Goal: Task Accomplishment & Management: Complete application form

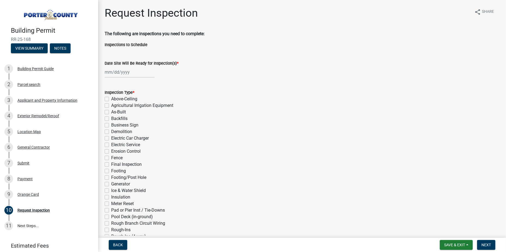
click at [454, 236] on div "Building Permit RR-25-168 View Summary Notes 1 Building Permit Guide 2 Parcel s…" at bounding box center [253, 126] width 506 height 252
drag, startPoint x: 454, startPoint y: 236, endPoint x: 452, endPoint y: 249, distance: 12.8
click at [452, 249] on button "Save & Exit" at bounding box center [455, 245] width 33 height 10
click at [451, 235] on button "Save & Exit" at bounding box center [451, 230] width 44 height 13
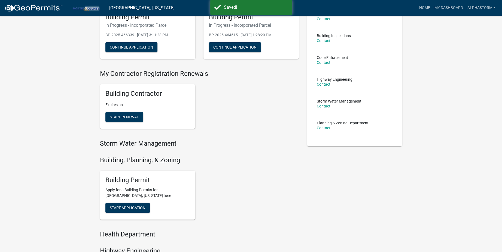
scroll to position [82, 0]
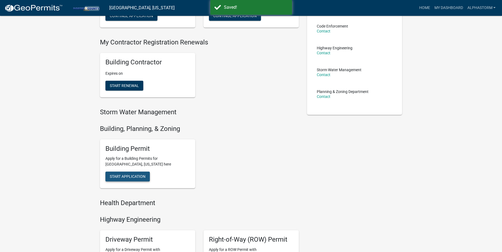
drag, startPoint x: 136, startPoint y: 178, endPoint x: 108, endPoint y: 182, distance: 27.9
click at [135, 179] on button "Start Application" at bounding box center [127, 176] width 44 height 10
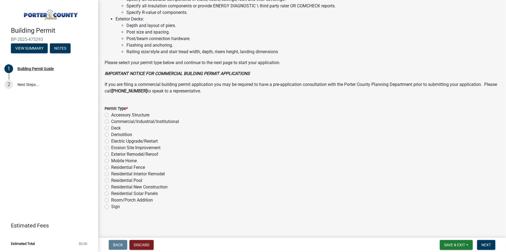
scroll to position [370, 0]
click at [143, 152] on label "Exterior Remodel/Reroof" at bounding box center [134, 154] width 47 height 7
click at [115, 152] on input "Exterior Remodel/Reroof" at bounding box center [113, 153] width 4 height 4
radio input "true"
click at [483, 243] on span "Next" at bounding box center [486, 244] width 10 height 4
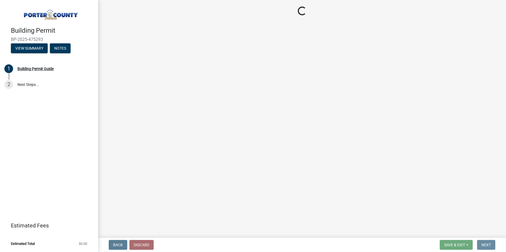
scroll to position [0, 0]
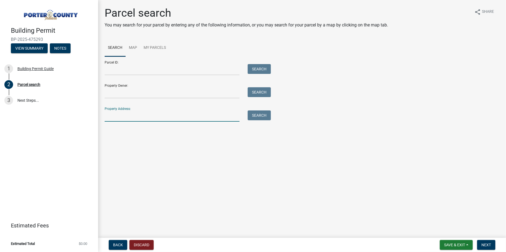
click at [185, 118] on input "Property Address:" at bounding box center [172, 115] width 135 height 11
click at [112, 120] on input "Property Address:" at bounding box center [172, 115] width 135 height 11
drag, startPoint x: 244, startPoint y: 118, endPoint x: 251, endPoint y: 118, distance: 7.1
click at [245, 119] on div "Search" at bounding box center [257, 115] width 29 height 11
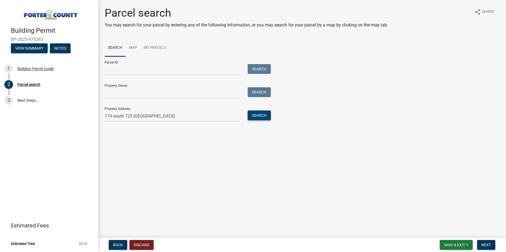
click at [259, 114] on button "Search" at bounding box center [258, 115] width 23 height 10
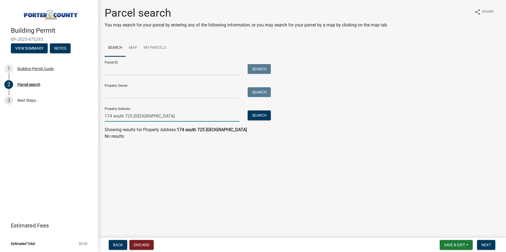
click at [186, 116] on input "174 south 725 [GEOGRAPHIC_DATA]" at bounding box center [172, 115] width 135 height 11
click at [189, 119] on input "[STREET_ADDRESS][US_STATE]" at bounding box center [172, 115] width 135 height 11
type input "[STREET_ADDRESS][US_STATE]"
click at [268, 116] on button "Search" at bounding box center [258, 115] width 23 height 10
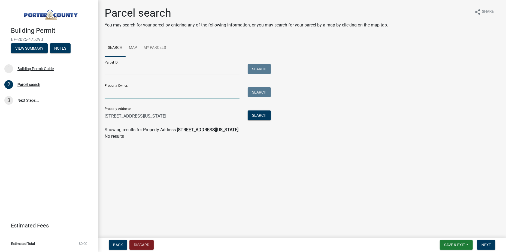
click at [157, 90] on input "Property Owner:" at bounding box center [172, 92] width 135 height 11
drag, startPoint x: 228, startPoint y: 115, endPoint x: 66, endPoint y: 125, distance: 162.3
click at [66, 125] on div "Building Permit BP-2025-475293 View Summary Notes 1 Building Permit Guide 2 Par…" at bounding box center [253, 126] width 506 height 252
click at [118, 93] on input "Property Owner:" at bounding box center [172, 92] width 135 height 11
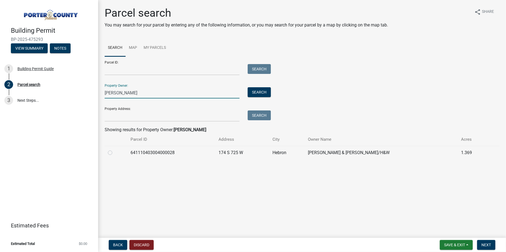
type input "[PERSON_NAME]"
drag, startPoint x: 109, startPoint y: 152, endPoint x: 117, endPoint y: 155, distance: 8.2
click at [114, 149] on label at bounding box center [114, 149] width 0 height 0
click at [114, 153] on input "radio" at bounding box center [116, 151] width 4 height 4
radio input "true"
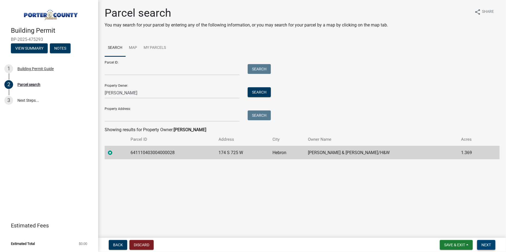
click at [494, 243] on button "Next" at bounding box center [486, 245] width 18 height 10
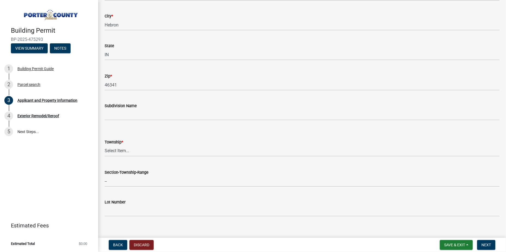
scroll to position [136, 0]
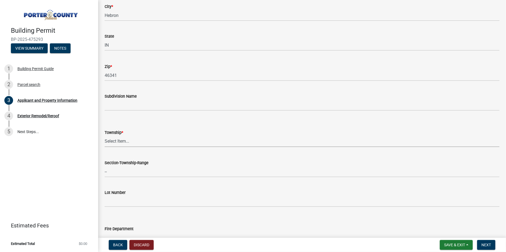
click at [148, 139] on select "Select Item... [PERSON_NAME][GEOGRAPHIC_DATA] [PERSON_NAME][GEOGRAPHIC_DATA] [G…" at bounding box center [302, 141] width 394 height 11
click at [105, 136] on select "Select Item... [PERSON_NAME][GEOGRAPHIC_DATA] [PERSON_NAME][GEOGRAPHIC_DATA] [G…" at bounding box center [302, 141] width 394 height 11
select select "829e86d3-b11d-4b91-b18e-70a426bdae9f"
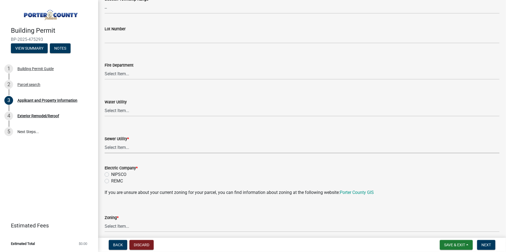
click at [142, 143] on select "Select Item... Aqua [US_STATE] Inc Damon Run Falling Waters Lake Eliza - LEACD …" at bounding box center [302, 147] width 394 height 11
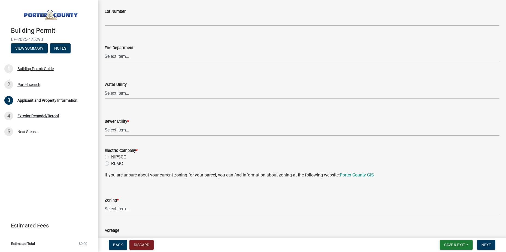
scroll to position [327, 0]
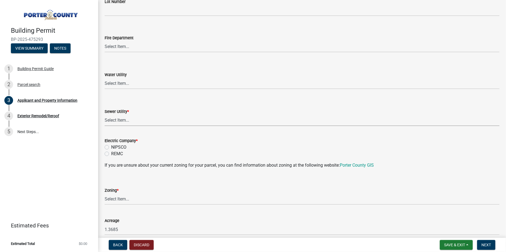
click at [136, 121] on select "Select Item... Aqua [US_STATE] Inc Damon Run Falling Waters Lake Eliza - LEACD …" at bounding box center [302, 120] width 394 height 11
click at [130, 118] on select "Select Item... Aqua [US_STATE] Inc Damon Run Falling Waters Lake Eliza - LEACD …" at bounding box center [302, 120] width 394 height 11
click at [105, 115] on select "Select Item... Aqua [US_STATE] Inc Damon Run Falling Waters Lake Eliza - LEACD …" at bounding box center [302, 120] width 394 height 11
select select "0ad13e1b-521a-4dc6-9df0-cacdfa0a780b"
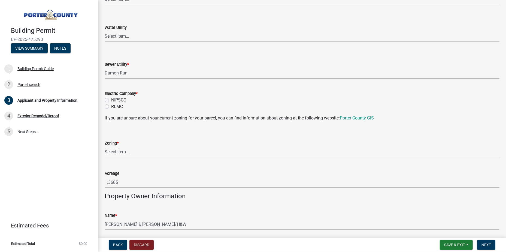
scroll to position [381, 0]
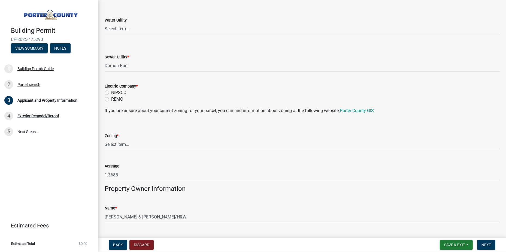
click at [120, 91] on label "NIPSCO" at bounding box center [118, 92] width 15 height 7
click at [115, 91] on input "NIPSCO" at bounding box center [113, 91] width 4 height 4
radio input "true"
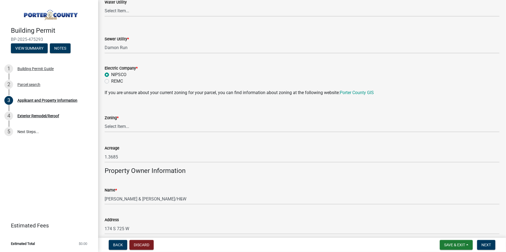
scroll to position [408, 0]
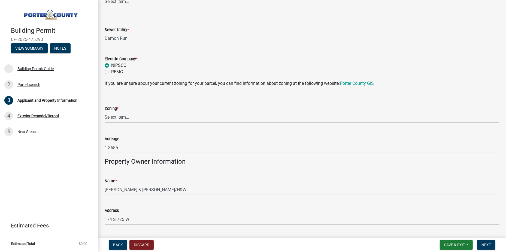
click at [112, 117] on select "Select Item... A1 A2 CH CM CN I1 I2 I3 IN MP OT P1 P2 PUD R1 R2 R3 R4 RL RR" at bounding box center [302, 117] width 394 height 11
click at [117, 130] on wm-data-entity-input-list "Property Location Information Parcel Number 641110403004000028 Legal Descriptio…" at bounding box center [302, 97] width 394 height 950
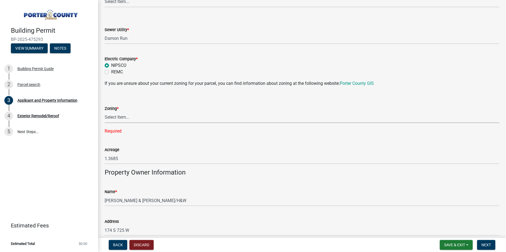
click at [125, 117] on select "Select Item... A1 A2 CH CM CN I1 I2 I3 IN MP OT P1 P2 PUD R1 R2 R3 R4 RL RR" at bounding box center [302, 117] width 394 height 11
click at [105, 112] on select "Select Item... A1 A2 CH CM CN I1 I2 I3 IN MP OT P1 P2 PUD R1 R2 R3 R4 RL RR" at bounding box center [302, 117] width 394 height 11
select select "68443564-48e1-43c6-a0d4-c0cb5fd0b89f"
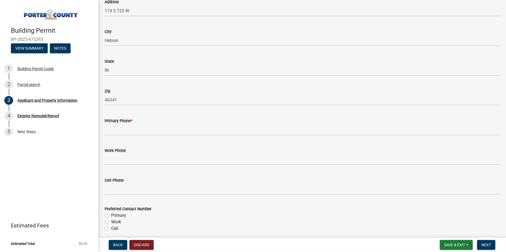
scroll to position [681, 0]
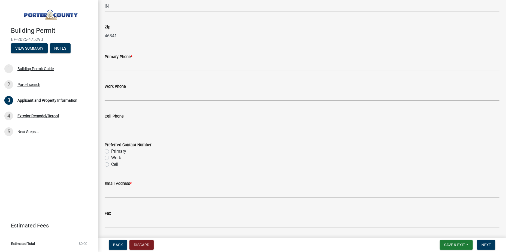
click at [118, 63] on input "Primary Phone *" at bounding box center [302, 65] width 394 height 11
type input "[PHONE_NUMBER]"
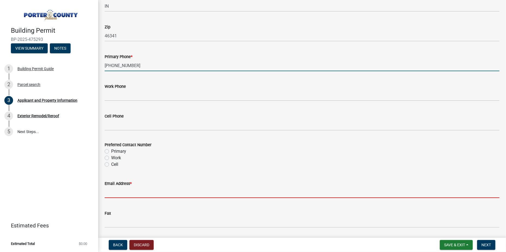
type input "[EMAIL_ADDRESS][DOMAIN_NAME]"
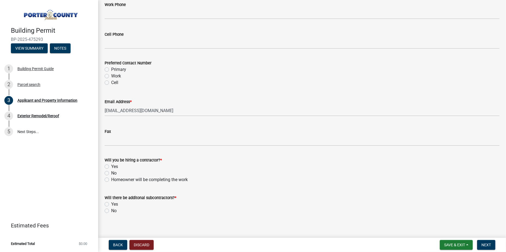
scroll to position [766, 0]
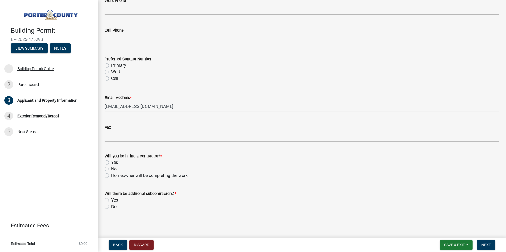
click at [111, 168] on label "No" at bounding box center [113, 169] width 5 height 7
click at [111, 168] on input "No" at bounding box center [113, 168] width 4 height 4
radio input "true"
click at [111, 207] on label "No" at bounding box center [113, 206] width 5 height 7
click at [111, 207] on input "No" at bounding box center [113, 205] width 4 height 4
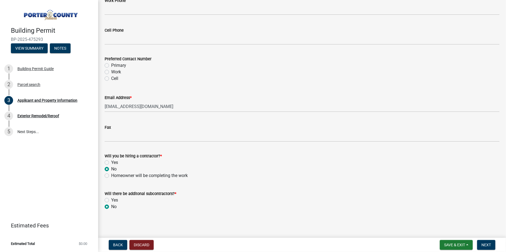
radio input "true"
click at [472, 241] on form "Save & Exit Save Save & Exit Next" at bounding box center [467, 245] width 60 height 10
click at [493, 244] on button "Next" at bounding box center [486, 245] width 18 height 10
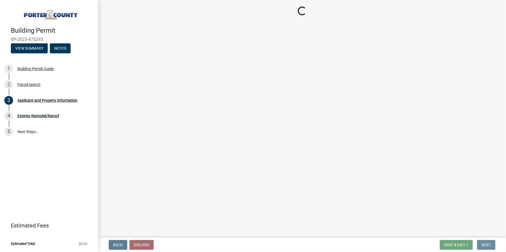
scroll to position [0, 0]
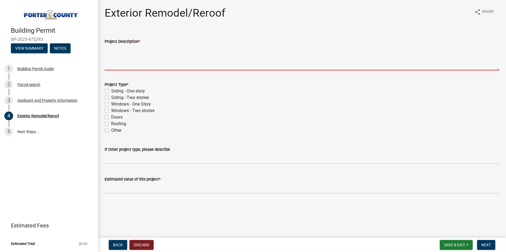
click at [145, 66] on textarea "Project Description *" at bounding box center [302, 58] width 394 height 26
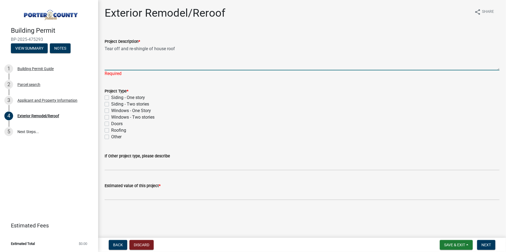
type textarea "Tear off and re-shingle of house roof"
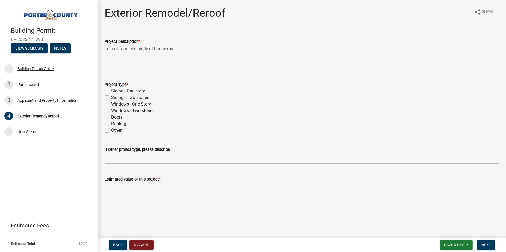
click at [133, 91] on label "Siding - One story" at bounding box center [128, 91] width 34 height 7
click at [115, 91] on input "Siding - One story" at bounding box center [113, 90] width 4 height 4
checkbox input "true"
checkbox input "false"
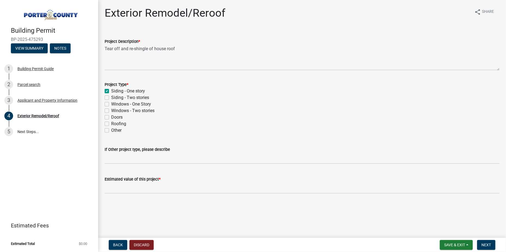
checkbox input "false"
click at [133, 91] on label "Siding - One story" at bounding box center [128, 91] width 34 height 7
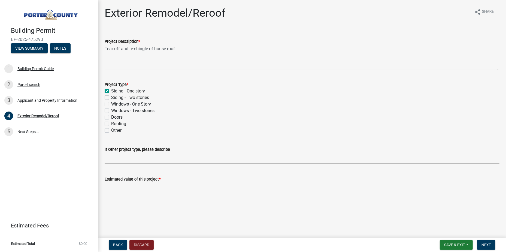
click at [115, 91] on input "Siding - One story" at bounding box center [113, 90] width 4 height 4
checkbox input "false"
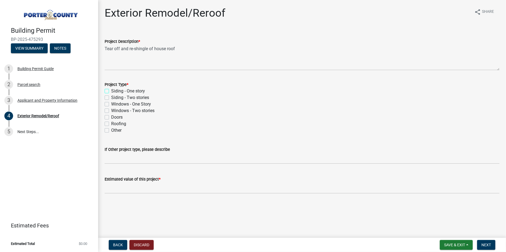
checkbox input "false"
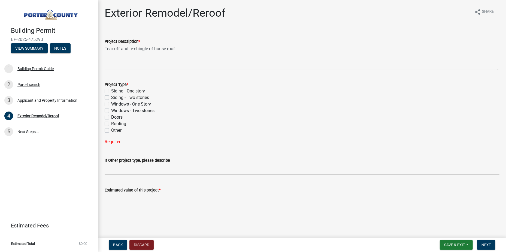
click at [117, 126] on label "Roofing" at bounding box center [118, 123] width 15 height 7
click at [115, 124] on input "Roofing" at bounding box center [113, 122] width 4 height 4
checkbox input "true"
checkbox input "false"
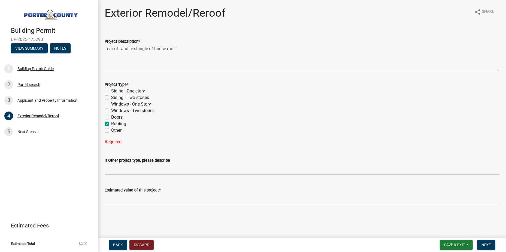
checkbox input "false"
checkbox input "true"
checkbox input "false"
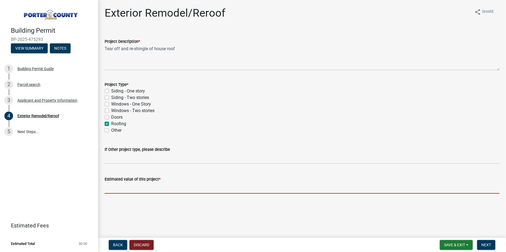
click at [198, 187] on input "text" at bounding box center [302, 187] width 394 height 11
paste input "$27,929.43"
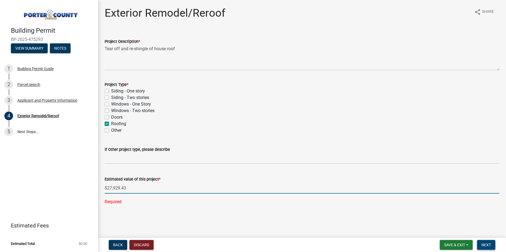
type input "27929.43"
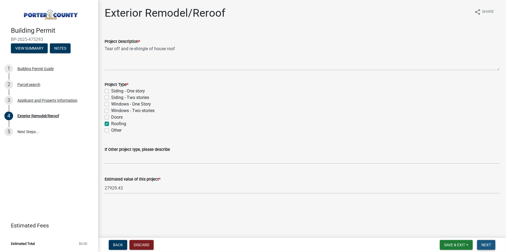
click at [491, 246] on button "Next" at bounding box center [486, 245] width 18 height 10
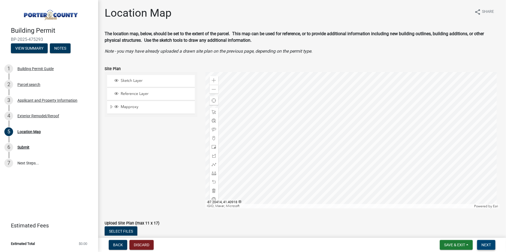
click at [488, 245] on span "Next" at bounding box center [486, 244] width 10 height 4
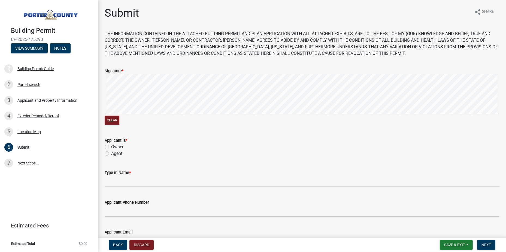
click at [165, 129] on wm-data-entity-input "Signature * Clear" at bounding box center [302, 95] width 394 height 69
click at [182, 117] on div "Clear" at bounding box center [302, 99] width 394 height 51
click at [195, 117] on div "Clear" at bounding box center [302, 99] width 394 height 51
click at [111, 152] on label "Agent" at bounding box center [116, 153] width 11 height 7
click at [111, 152] on input "Agent" at bounding box center [113, 152] width 4 height 4
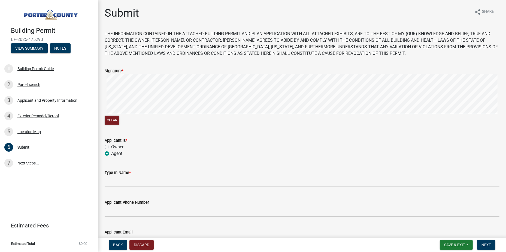
radio input "true"
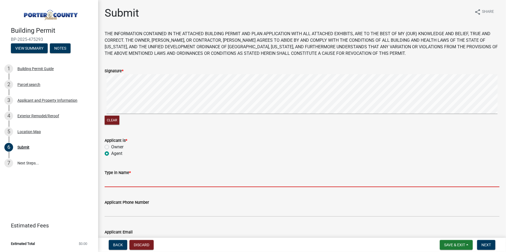
click at [133, 183] on input "Type in Name *" at bounding box center [302, 181] width 394 height 11
type input "[PERSON_NAME]"
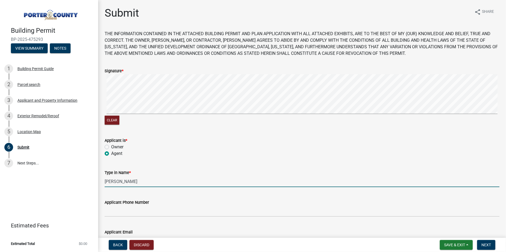
type input "2193109517"
type input "[EMAIL_ADDRESS][DOMAIN_NAME]"
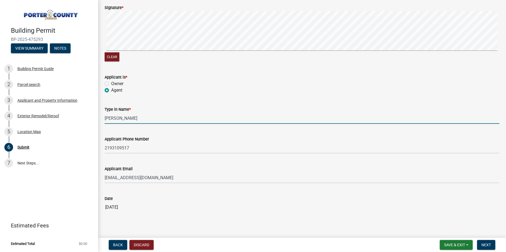
scroll to position [70, 0]
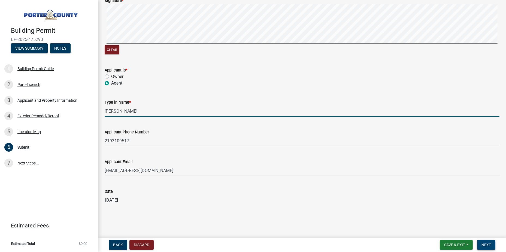
click at [488, 242] on span "Next" at bounding box center [486, 244] width 10 height 4
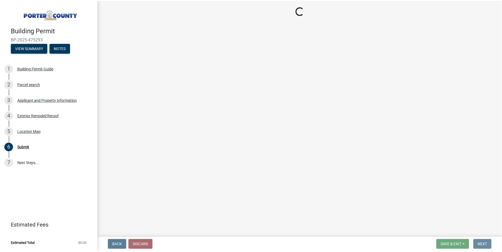
scroll to position [0, 0]
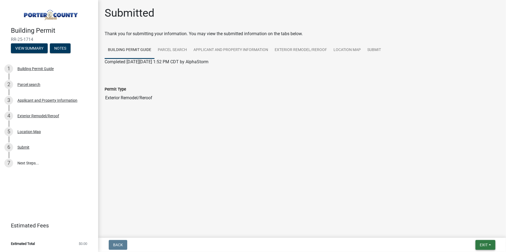
click at [488, 244] on button "Exit" at bounding box center [485, 245] width 20 height 10
click at [460, 231] on button "Save & Exit" at bounding box center [473, 230] width 44 height 13
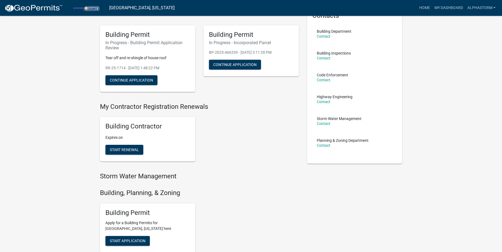
scroll to position [109, 0]
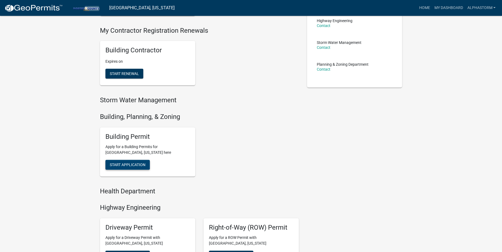
click at [111, 166] on span "Start Application" at bounding box center [128, 164] width 36 height 4
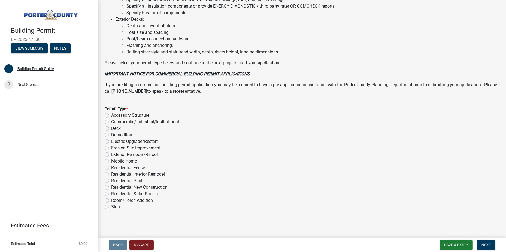
scroll to position [370, 0]
click at [119, 154] on label "Exterior Remodel/Reroof" at bounding box center [134, 154] width 47 height 7
click at [115, 154] on input "Exterior Remodel/Reroof" at bounding box center [113, 153] width 4 height 4
radio input "true"
click at [489, 246] on span "Next" at bounding box center [486, 244] width 10 height 4
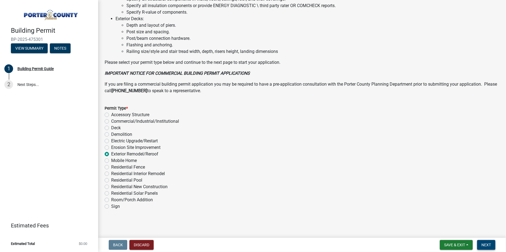
scroll to position [0, 0]
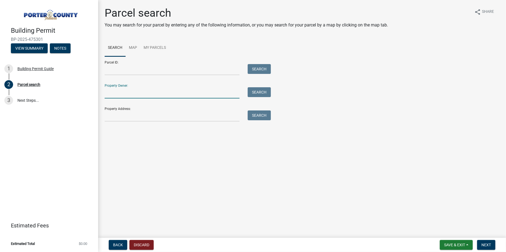
drag, startPoint x: 192, startPoint y: 96, endPoint x: 179, endPoint y: 84, distance: 18.0
click at [192, 96] on input "Property Owner:" at bounding box center [172, 92] width 135 height 11
type input "[PERSON_NAME]"
click at [263, 95] on button "Search" at bounding box center [258, 92] width 23 height 10
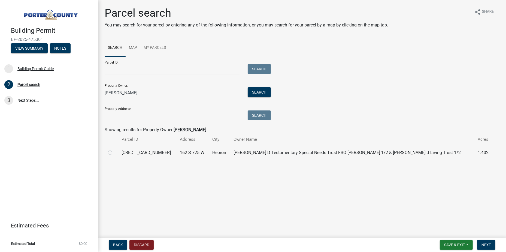
click at [114, 149] on label at bounding box center [114, 149] width 0 height 0
click at [114, 153] on input "radio" at bounding box center [116, 151] width 4 height 4
radio input "true"
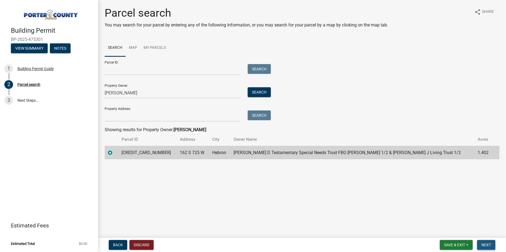
click at [488, 246] on span "Next" at bounding box center [486, 244] width 10 height 4
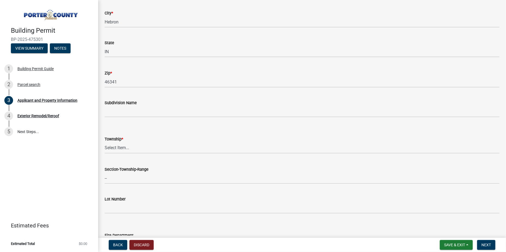
scroll to position [163, 0]
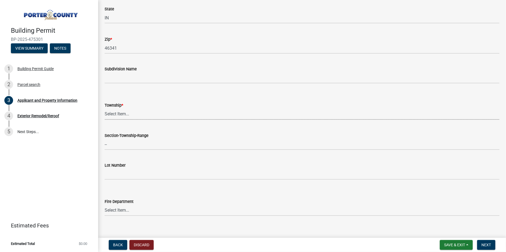
click at [179, 113] on select "Select Item... [PERSON_NAME][GEOGRAPHIC_DATA] [PERSON_NAME][GEOGRAPHIC_DATA] [G…" at bounding box center [302, 113] width 394 height 11
click at [105, 108] on select "Select Item... [PERSON_NAME][GEOGRAPHIC_DATA] [PERSON_NAME][GEOGRAPHIC_DATA] [G…" at bounding box center [302, 113] width 394 height 11
select select "403f4b3c-c23a-4b9f-b6b7-b4f73366513c"
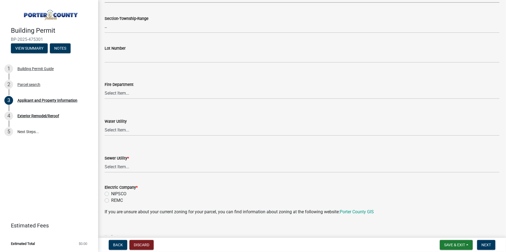
scroll to position [327, 0]
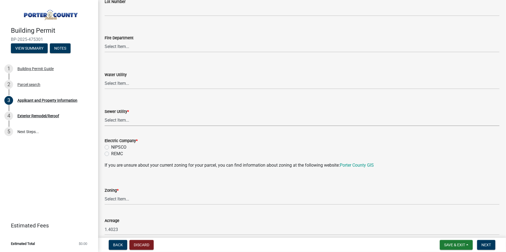
click at [151, 117] on select "Select Item... Aqua [US_STATE] Inc Damon Run Falling Waters Lake Eliza - LEACD …" at bounding box center [302, 120] width 394 height 11
click at [105, 115] on select "Select Item... Aqua [US_STATE] Inc Damon Run Falling Waters Lake Eliza - LEACD …" at bounding box center [302, 120] width 394 height 11
select select "ad46db9b-b68a-4590-8d08-f4fb10f3ead6"
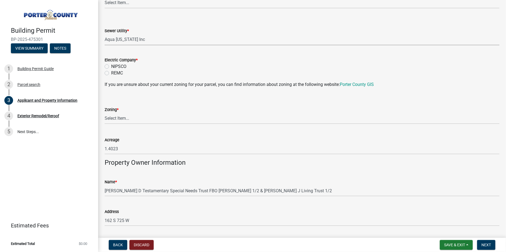
scroll to position [381, 0]
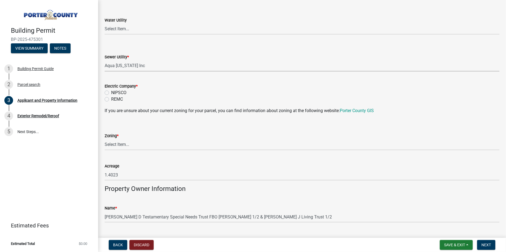
click at [117, 93] on label "NIPSCO" at bounding box center [118, 92] width 15 height 7
click at [115, 93] on input "NIPSCO" at bounding box center [113, 91] width 4 height 4
radio input "true"
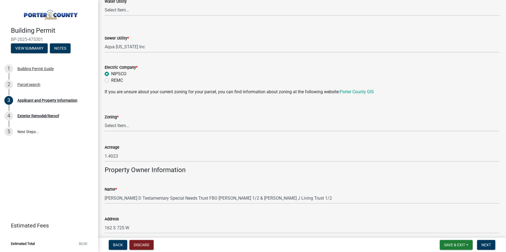
scroll to position [408, 0]
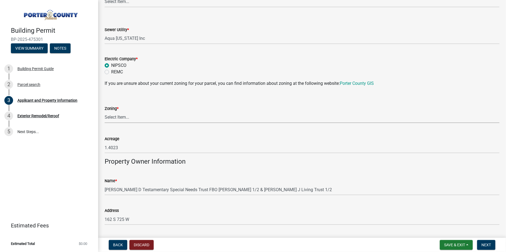
drag, startPoint x: 139, startPoint y: 114, endPoint x: 137, endPoint y: 117, distance: 2.9
click at [139, 114] on select "Select Item... A1 A2 CH CM CN I1 I2 I3 IN MP OT P1 P2 PUD R1 R2 R3 R4 RL RR" at bounding box center [302, 117] width 394 height 11
click at [131, 116] on select "Select Item... A1 A2 CH CM CN I1 I2 I3 IN MP OT P1 P2 PUD R1 R2 R3 R4 RL RR" at bounding box center [302, 117] width 394 height 11
click at [105, 112] on select "Select Item... A1 A2 CH CM CN I1 I2 I3 IN MP OT P1 P2 PUD R1 R2 R3 R4 RL RR" at bounding box center [302, 117] width 394 height 11
select select "68443564-48e1-43c6-a0d4-c0cb5fd0b89f"
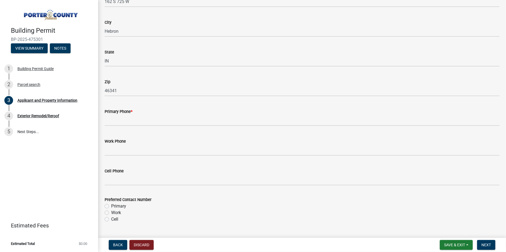
scroll to position [626, 0]
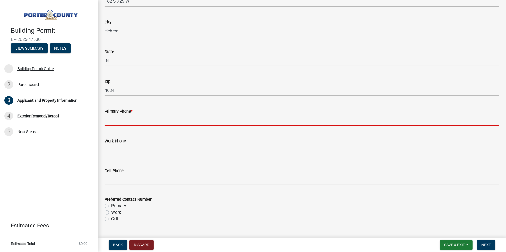
click at [137, 118] on input "Primary Phone *" at bounding box center [302, 119] width 394 height 11
type input "[PHONE_NUMBER]"
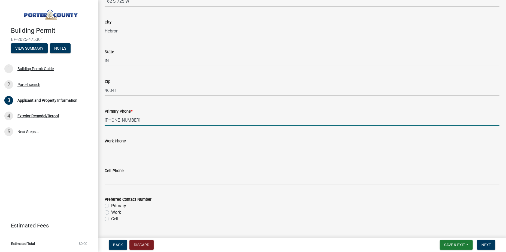
type input "[EMAIL_ADDRESS][DOMAIN_NAME]"
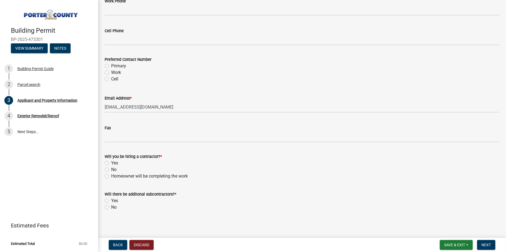
scroll to position [766, 0]
click at [116, 166] on label "No" at bounding box center [113, 169] width 5 height 7
click at [115, 166] on input "No" at bounding box center [113, 168] width 4 height 4
radio input "true"
click at [111, 207] on label "No" at bounding box center [113, 206] width 5 height 7
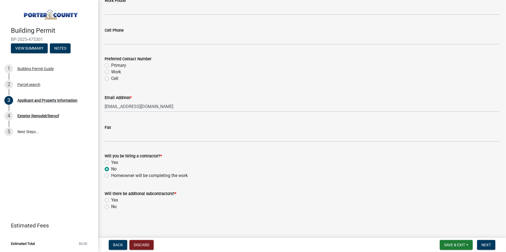
click at [111, 207] on input "No" at bounding box center [113, 205] width 4 height 4
radio input "true"
click at [479, 244] on button "Next" at bounding box center [486, 245] width 18 height 10
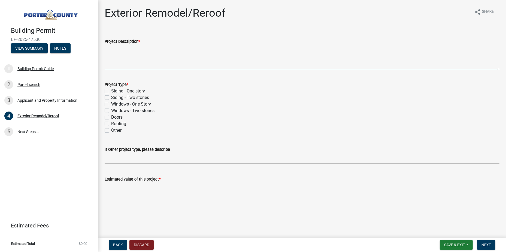
click at [162, 59] on textarea "Project Description *" at bounding box center [302, 58] width 394 height 26
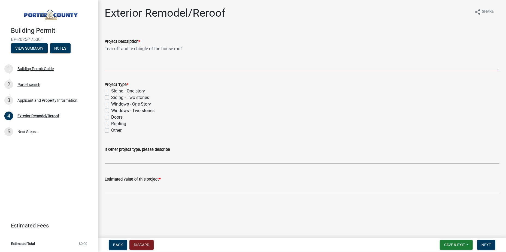
type textarea "Tear off and re-shingle of the house roof"
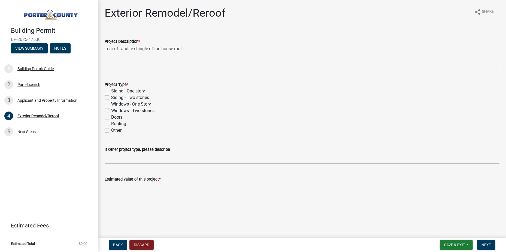
click at [108, 91] on div "Siding - One story" at bounding box center [302, 91] width 394 height 7
drag, startPoint x: 108, startPoint y: 91, endPoint x: 106, endPoint y: 91, distance: 2.7
click at [111, 91] on label "Siding - One story" at bounding box center [128, 91] width 34 height 7
click at [111, 91] on input "Siding - One story" at bounding box center [113, 90] width 4 height 4
checkbox input "true"
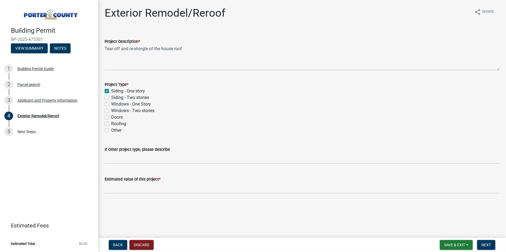
checkbox input "false"
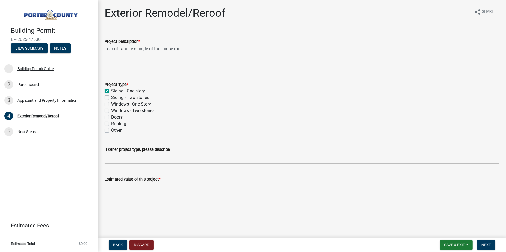
checkbox input "false"
click at [160, 152] on div "If Other project type, please describe" at bounding box center [302, 149] width 394 height 7
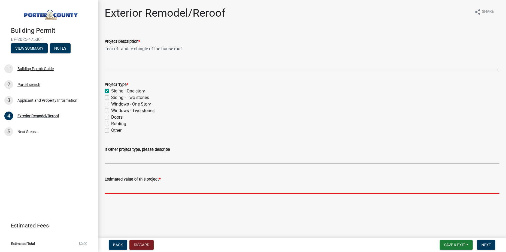
click at [152, 184] on input "text" at bounding box center [302, 187] width 394 height 11
paste input "$34,593.01"
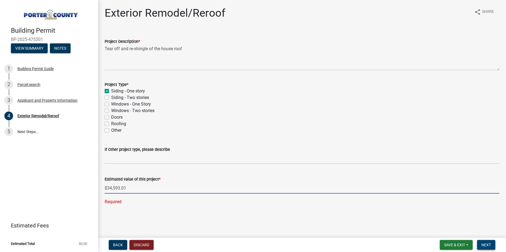
type input "34593.01"
click at [494, 244] on button "Next" at bounding box center [486, 245] width 18 height 10
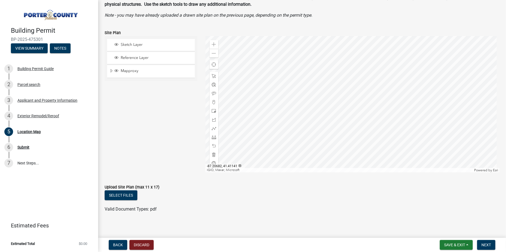
scroll to position [39, 0]
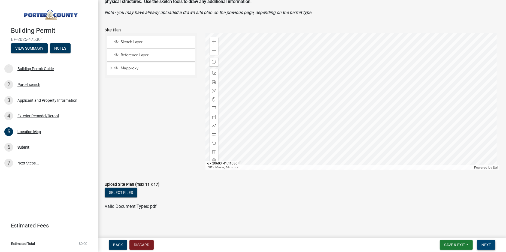
click at [486, 244] on span "Next" at bounding box center [486, 244] width 10 height 4
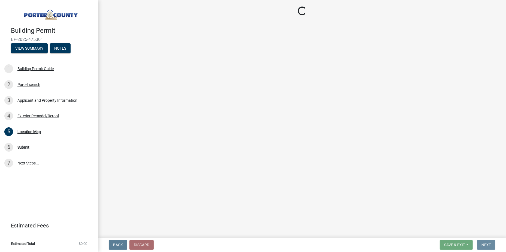
scroll to position [0, 0]
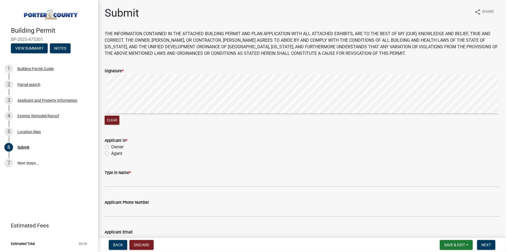
click at [114, 152] on label "Agent" at bounding box center [116, 153] width 11 height 7
click at [114, 152] on input "Agent" at bounding box center [113, 152] width 4 height 4
radio input "true"
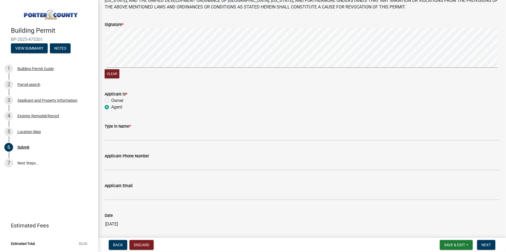
scroll to position [54, 0]
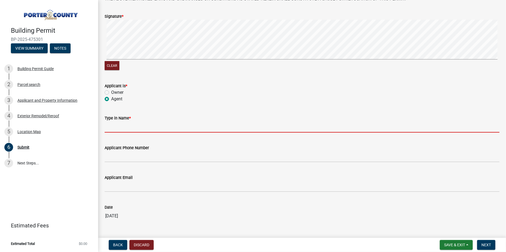
click at [131, 127] on input "Type in Name *" at bounding box center [302, 126] width 394 height 11
type input "[PERSON_NAME]"
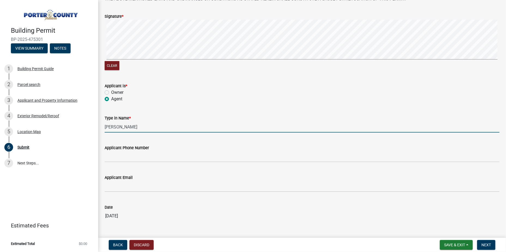
type input "2193109517"
type input "[EMAIL_ADDRESS][DOMAIN_NAME]"
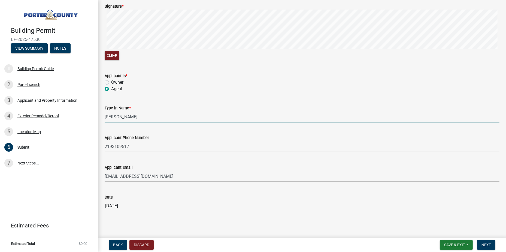
scroll to position [70, 0]
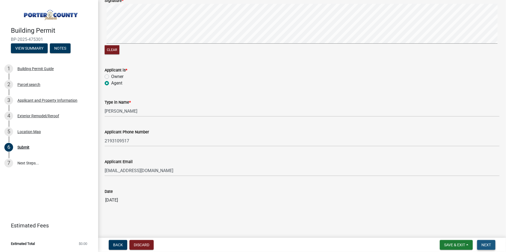
click at [483, 249] on button "Next" at bounding box center [486, 245] width 18 height 10
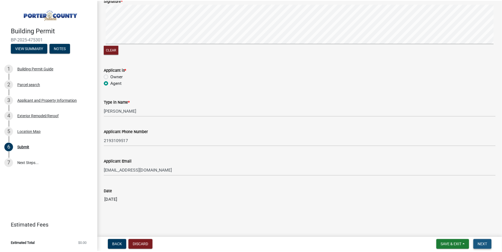
scroll to position [0, 0]
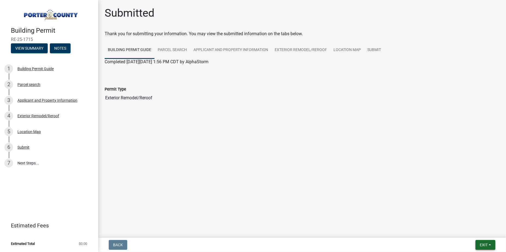
click at [486, 246] on span "Exit" at bounding box center [483, 244] width 8 height 4
click at [462, 232] on button "Save & Exit" at bounding box center [473, 230] width 44 height 13
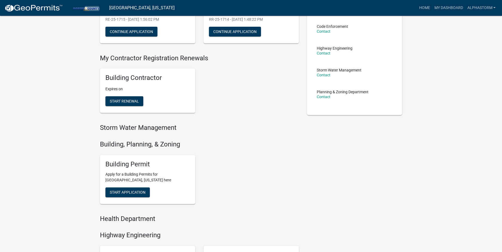
scroll to position [82, 0]
click at [124, 192] on span "Start Application" at bounding box center [128, 191] width 36 height 4
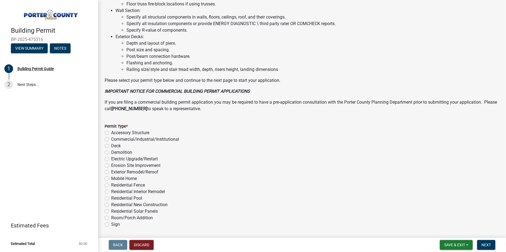
scroll to position [370, 0]
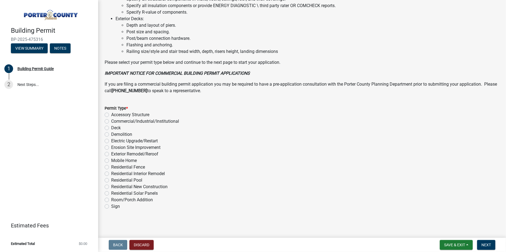
click at [108, 151] on div "Exterior Remodel/Reroof" at bounding box center [302, 154] width 394 height 7
click at [111, 152] on label "Exterior Remodel/Reroof" at bounding box center [134, 154] width 47 height 7
click at [111, 152] on input "Exterior Remodel/Reroof" at bounding box center [113, 153] width 4 height 4
radio input "true"
click at [482, 246] on span "Next" at bounding box center [486, 244] width 10 height 4
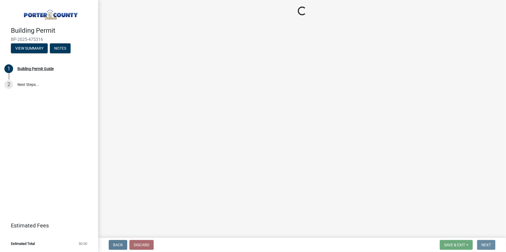
scroll to position [0, 0]
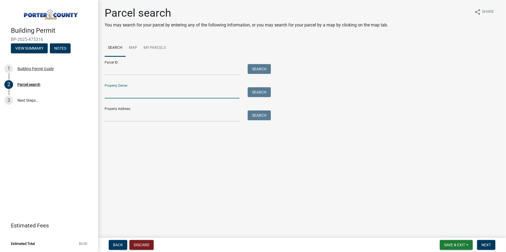
click at [163, 92] on input "Property Owner:" at bounding box center [172, 92] width 135 height 11
type input "j"
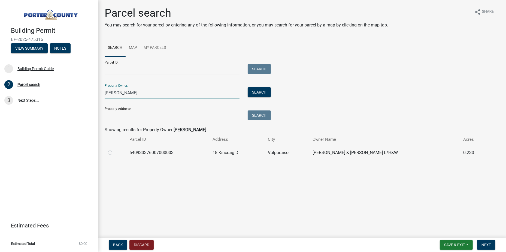
type input "[PERSON_NAME]"
click at [114, 149] on label at bounding box center [114, 149] width 0 height 0
click at [114, 152] on input "radio" at bounding box center [116, 151] width 4 height 4
radio input "true"
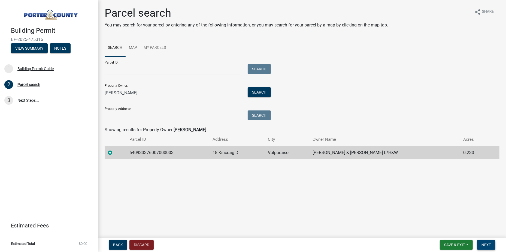
click at [484, 247] on button "Next" at bounding box center [486, 245] width 18 height 10
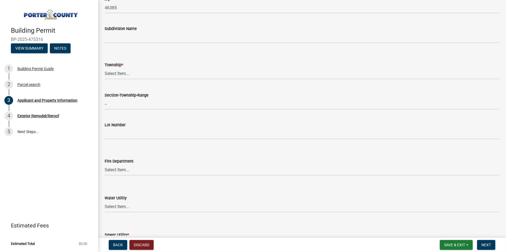
scroll to position [218, 0]
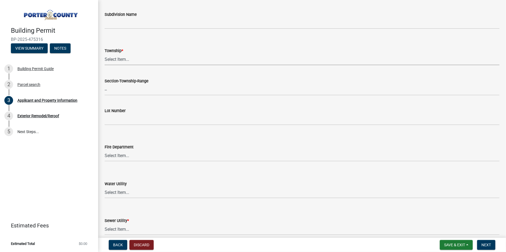
click at [144, 64] on select "Select Item... [PERSON_NAME][GEOGRAPHIC_DATA] [PERSON_NAME][GEOGRAPHIC_DATA] [G…" at bounding box center [302, 59] width 394 height 11
click at [105, 54] on select "Select Item... [PERSON_NAME][GEOGRAPHIC_DATA] [PERSON_NAME][GEOGRAPHIC_DATA] [G…" at bounding box center [302, 59] width 394 height 11
select select "8c5c5d2f-5024-43e1-983d-8a6c0483800f"
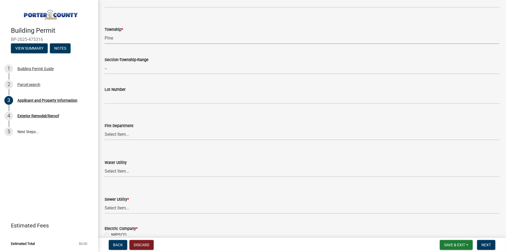
scroll to position [299, 0]
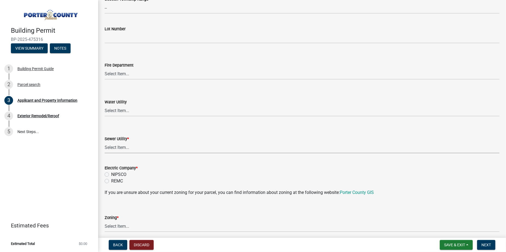
click at [139, 143] on select "Select Item... Aqua [US_STATE] Inc Damon Run Falling Waters Lake Eliza - LEACD …" at bounding box center [302, 147] width 394 height 11
click at [105, 142] on select "Select Item... Aqua [US_STATE] Inc Damon Run Falling Waters Lake Eliza - LEACD …" at bounding box center [302, 147] width 394 height 11
select select "1496f93b-ddd0-4852-8a2e-456fea7c9be3"
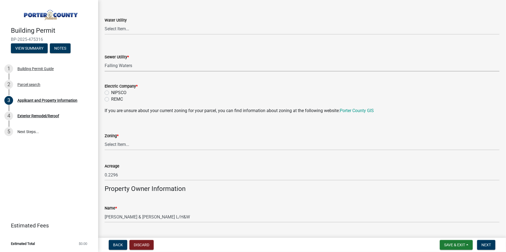
click at [113, 92] on label "NIPSCO" at bounding box center [118, 92] width 15 height 7
click at [113, 92] on input "NIPSCO" at bounding box center [113, 91] width 4 height 4
radio input "true"
click at [132, 143] on select "Select Item... A1 A2 CH CM CN I1 I2 I3 IN MP OT P1 P2 PUD R1 R2 R3 R4 RL RR" at bounding box center [302, 144] width 394 height 11
click at [105, 139] on select "Select Item... A1 A2 CH CM CN I1 I2 I3 IN MP OT P1 P2 PUD R1 R2 R3 R4 RL RR" at bounding box center [302, 144] width 394 height 11
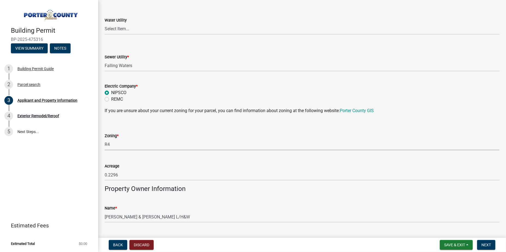
select select "057d1b17-67c2-47c5-a44d-cb3b63b0c57a"
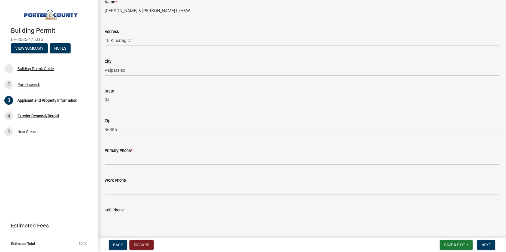
scroll to position [681, 0]
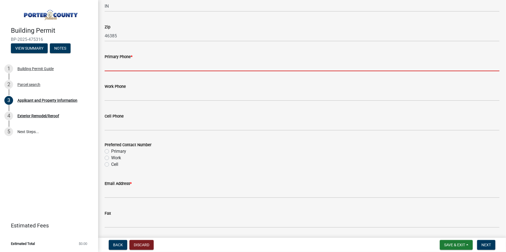
click at [126, 66] on input "Primary Phone *" at bounding box center [302, 65] width 394 height 11
type input "[PHONE_NUMBER]"
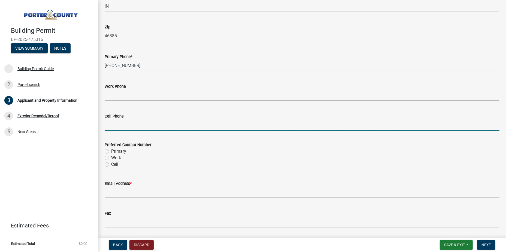
type input "[EMAIL_ADDRESS][DOMAIN_NAME]"
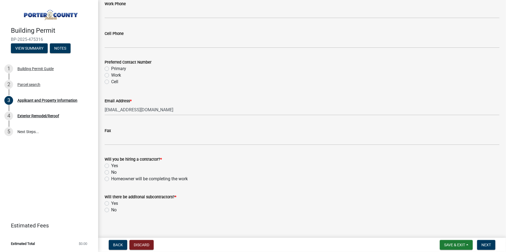
scroll to position [766, 0]
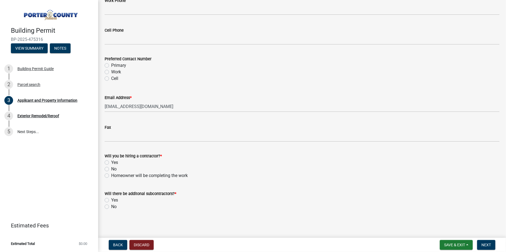
click at [110, 167] on div "No" at bounding box center [302, 169] width 394 height 7
click at [111, 167] on label "No" at bounding box center [113, 169] width 5 height 7
click at [111, 167] on input "No" at bounding box center [113, 168] width 4 height 4
radio input "true"
click at [111, 207] on label "No" at bounding box center [113, 206] width 5 height 7
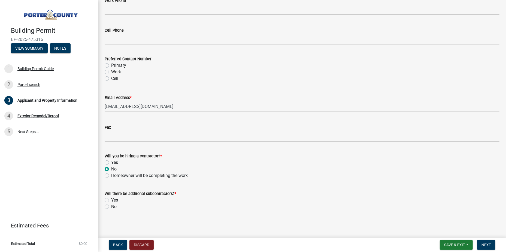
click at [111, 207] on input "No" at bounding box center [113, 205] width 4 height 4
radio input "true"
click at [479, 251] on html "Internet Explorer does NOT work with GeoPermits. Get a new browser for more sec…" at bounding box center [253, 126] width 506 height 252
click at [485, 243] on span "Next" at bounding box center [486, 244] width 10 height 4
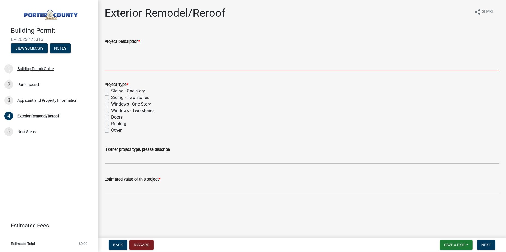
click at [125, 63] on textarea "Project Description *" at bounding box center [302, 58] width 394 height 26
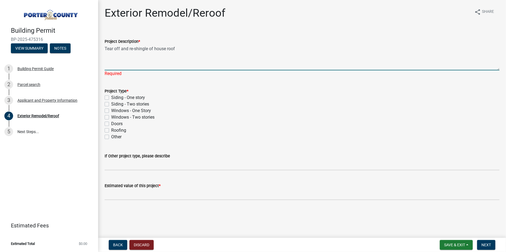
type textarea "Tear off and re-shingle of house roof"
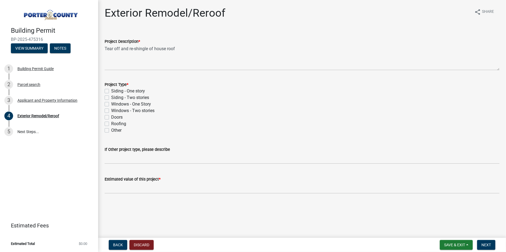
click at [140, 96] on div "Project Type * Siding - One story Siding - Two stories Windows - One Story Wind…" at bounding box center [302, 107] width 394 height 52
click at [111, 91] on label "Siding - One story" at bounding box center [128, 91] width 34 height 7
click at [111, 91] on input "Siding - One story" at bounding box center [113, 90] width 4 height 4
checkbox input "true"
checkbox input "false"
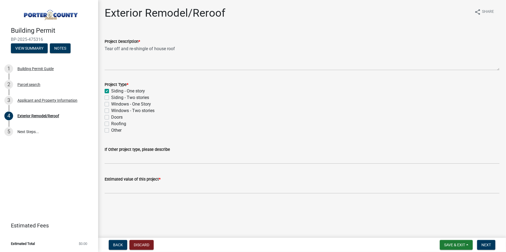
checkbox input "false"
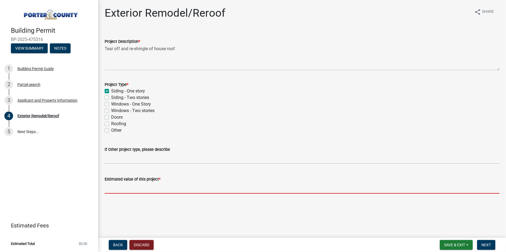
click at [176, 184] on input "text" at bounding box center [302, 187] width 394 height 11
paste input "$21,424.58"
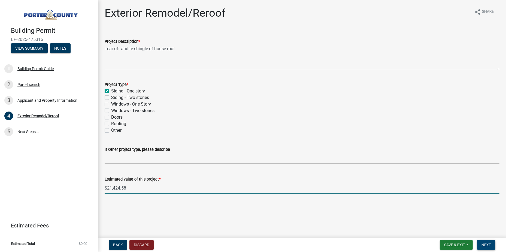
type input "21424.58"
drag, startPoint x: 483, startPoint y: 243, endPoint x: 317, endPoint y: 217, distance: 167.6
click at [483, 243] on span "Next" at bounding box center [486, 244] width 10 height 4
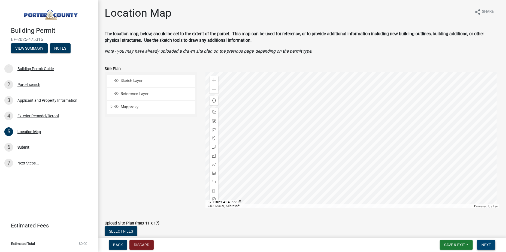
click at [489, 248] on button "Next" at bounding box center [486, 245] width 18 height 10
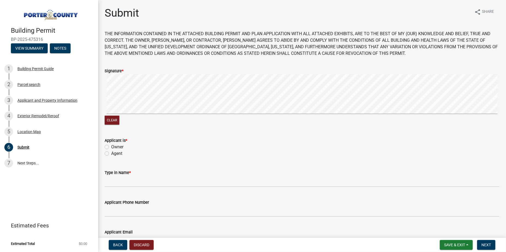
click at [111, 153] on div "Agent" at bounding box center [302, 153] width 394 height 7
drag, startPoint x: 107, startPoint y: 153, endPoint x: 108, endPoint y: 156, distance: 2.8
click at [111, 153] on label "Agent" at bounding box center [116, 153] width 11 height 7
click at [111, 153] on input "Agent" at bounding box center [113, 152] width 4 height 4
radio input "true"
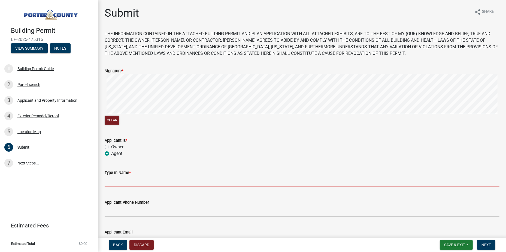
click at [123, 182] on input "Type in Name *" at bounding box center [302, 181] width 394 height 11
type input "[PERSON_NAME]"
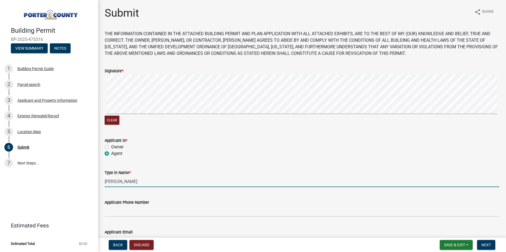
type input "2193109517"
type input "[EMAIL_ADDRESS][DOMAIN_NAME]"
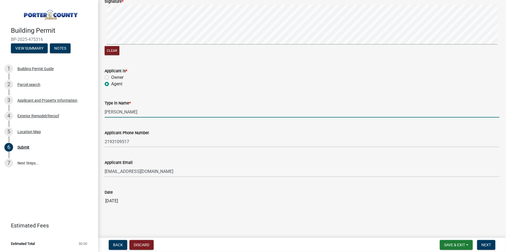
scroll to position [70, 0]
click at [491, 244] on button "Next" at bounding box center [486, 245] width 18 height 10
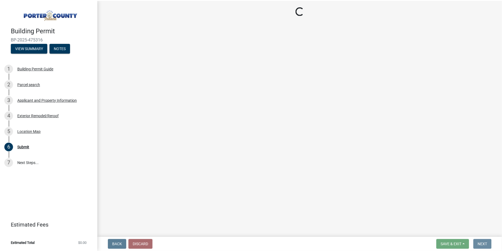
scroll to position [0, 0]
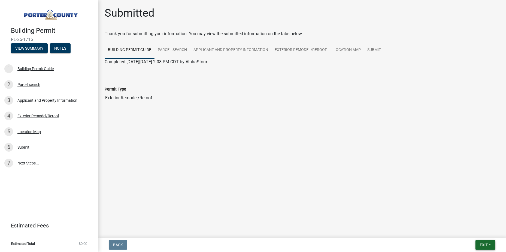
drag, startPoint x: 490, startPoint y: 249, endPoint x: 486, endPoint y: 248, distance: 3.6
click at [490, 249] on button "Exit" at bounding box center [485, 245] width 20 height 10
click at [463, 231] on button "Save & Exit" at bounding box center [473, 230] width 44 height 13
